Goal: Find specific page/section: Find specific page/section

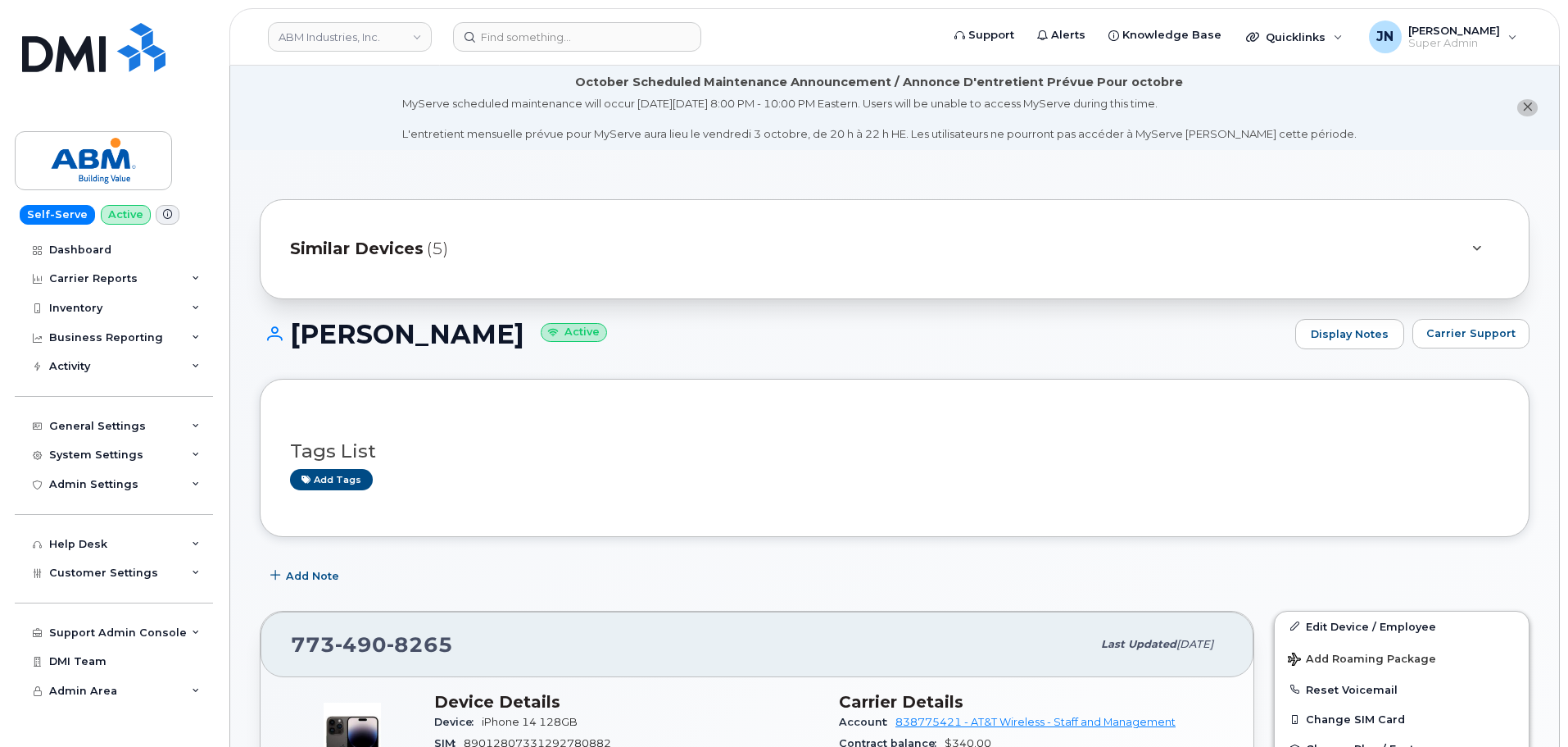
scroll to position [328, 0]
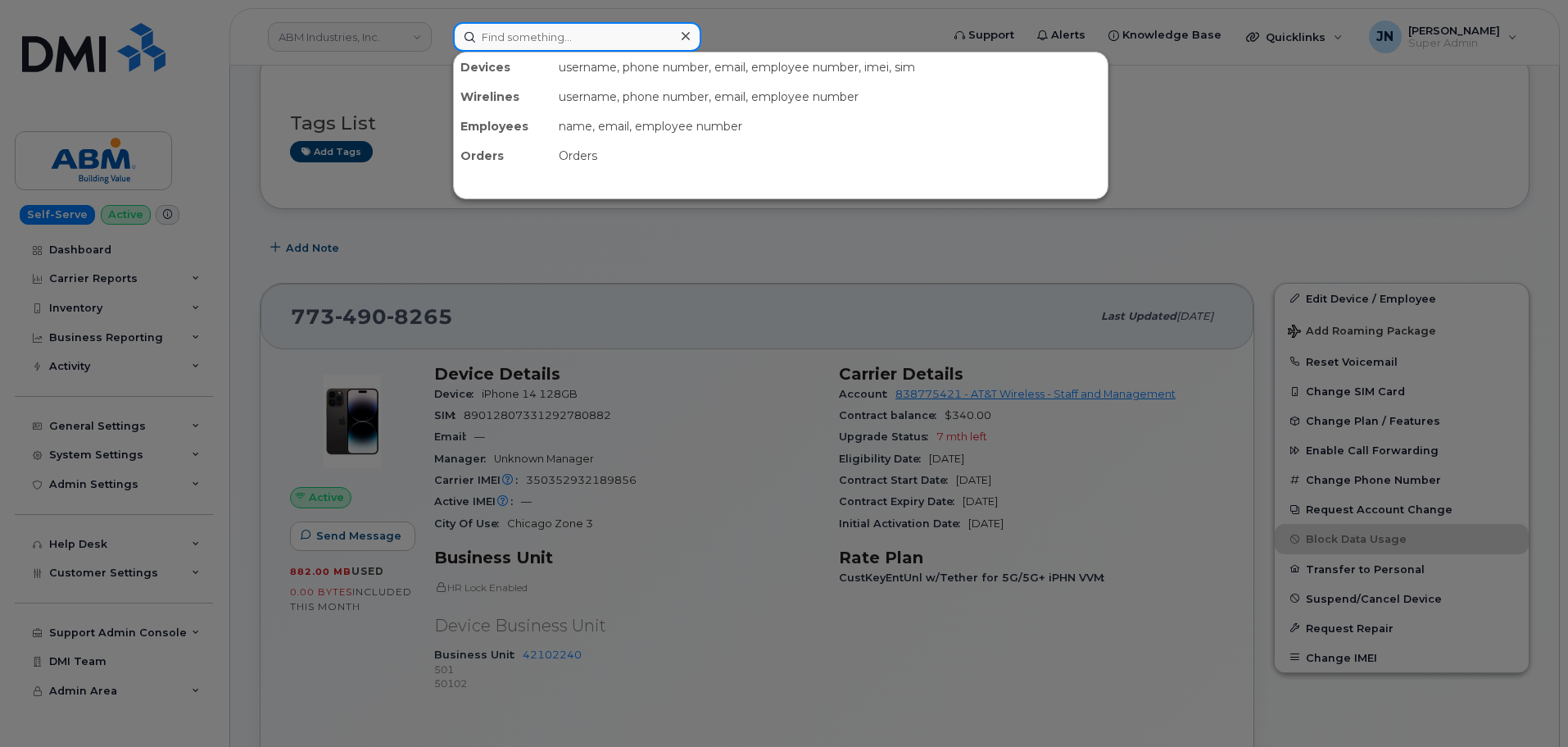
paste input "201.245.2888"
click at [542, 38] on input at bounding box center [577, 37] width 248 height 30
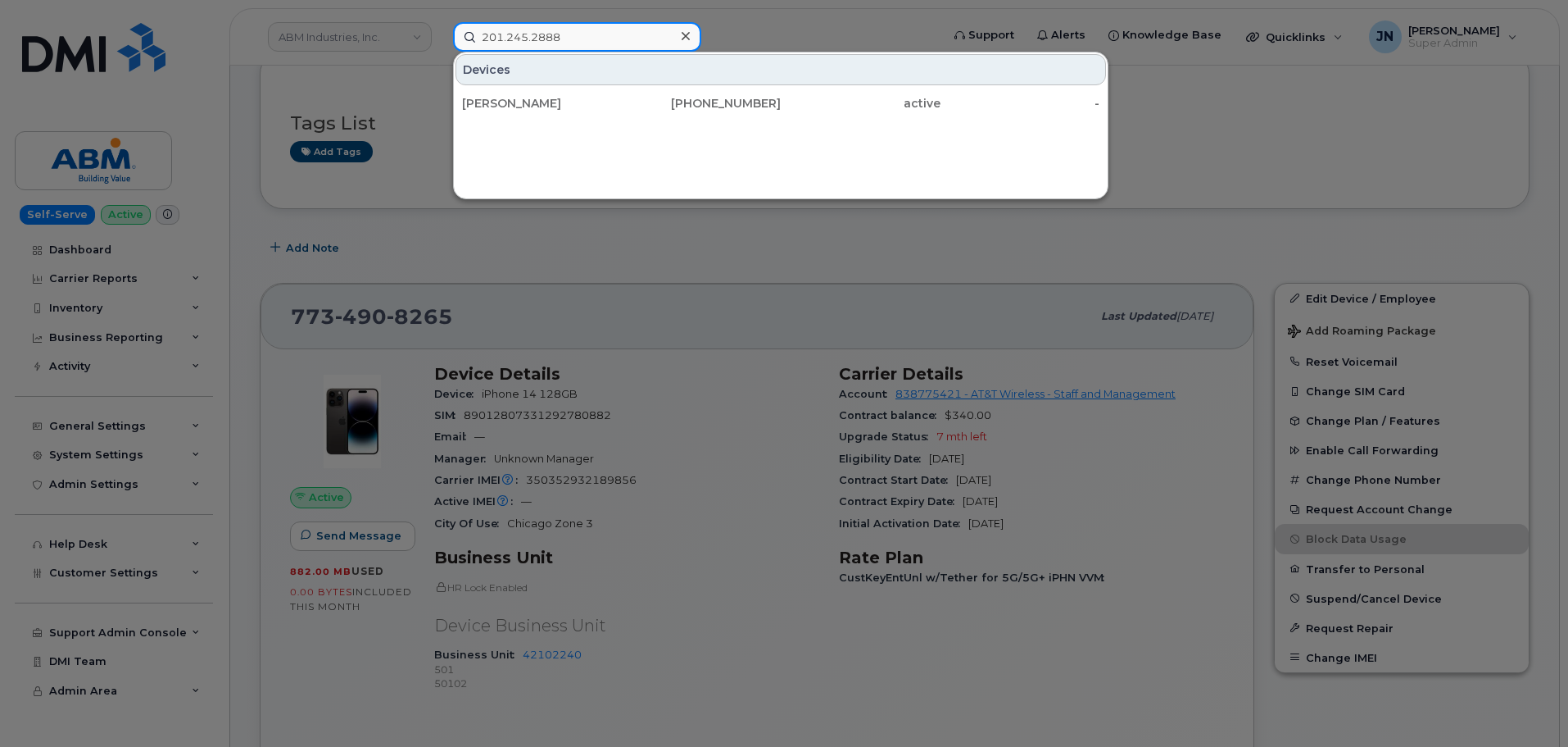
click at [574, 39] on input "201.245.2888" at bounding box center [577, 37] width 248 height 30
paste input "[PERSON_NAME]"
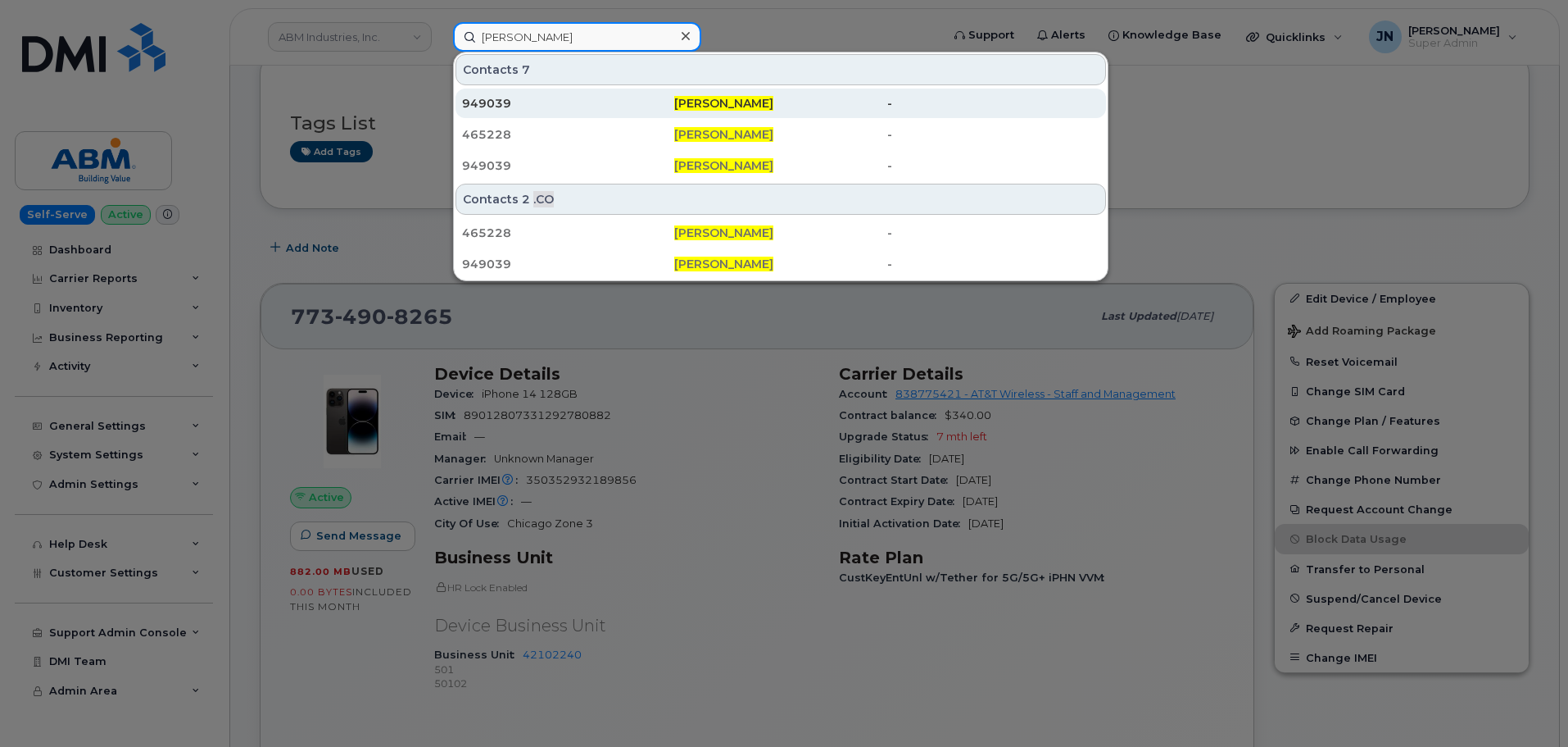
type input "[PERSON_NAME]"
click at [708, 100] on span "[PERSON_NAME]" at bounding box center [724, 103] width 99 height 14
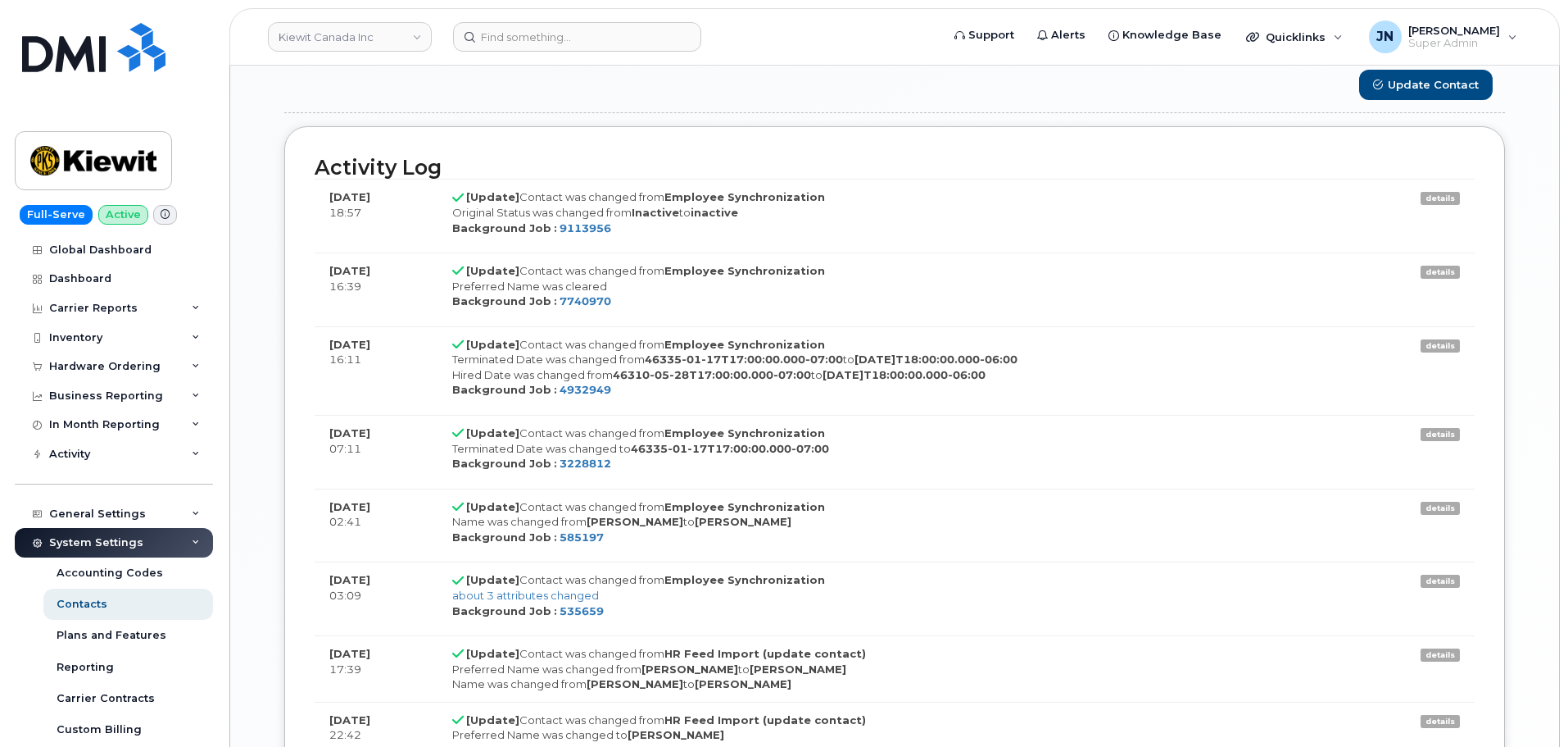
scroll to position [1530, 0]
